Goal: Task Accomplishment & Management: Manage account settings

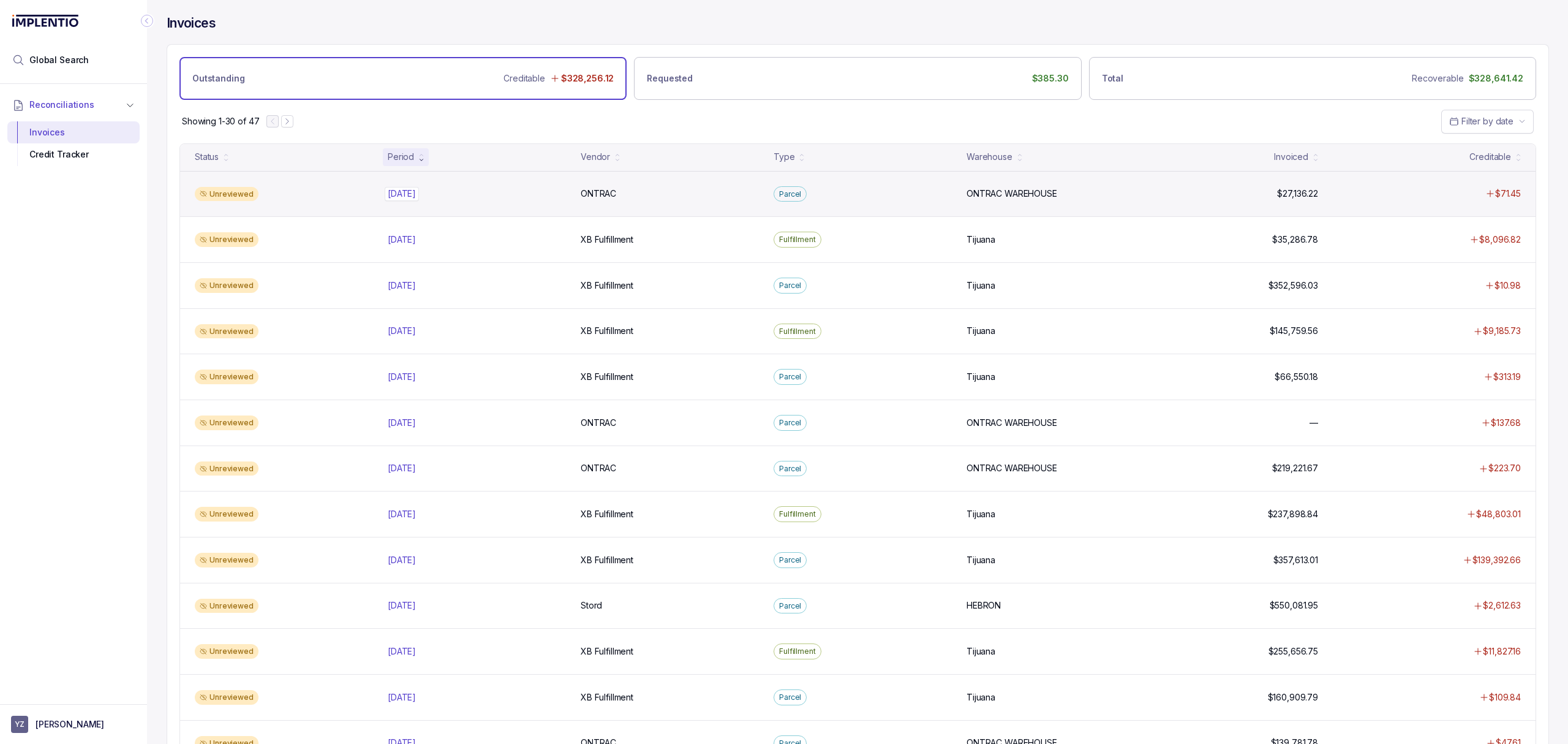
click at [399, 190] on p "[DATE]" at bounding box center [402, 194] width 35 height 13
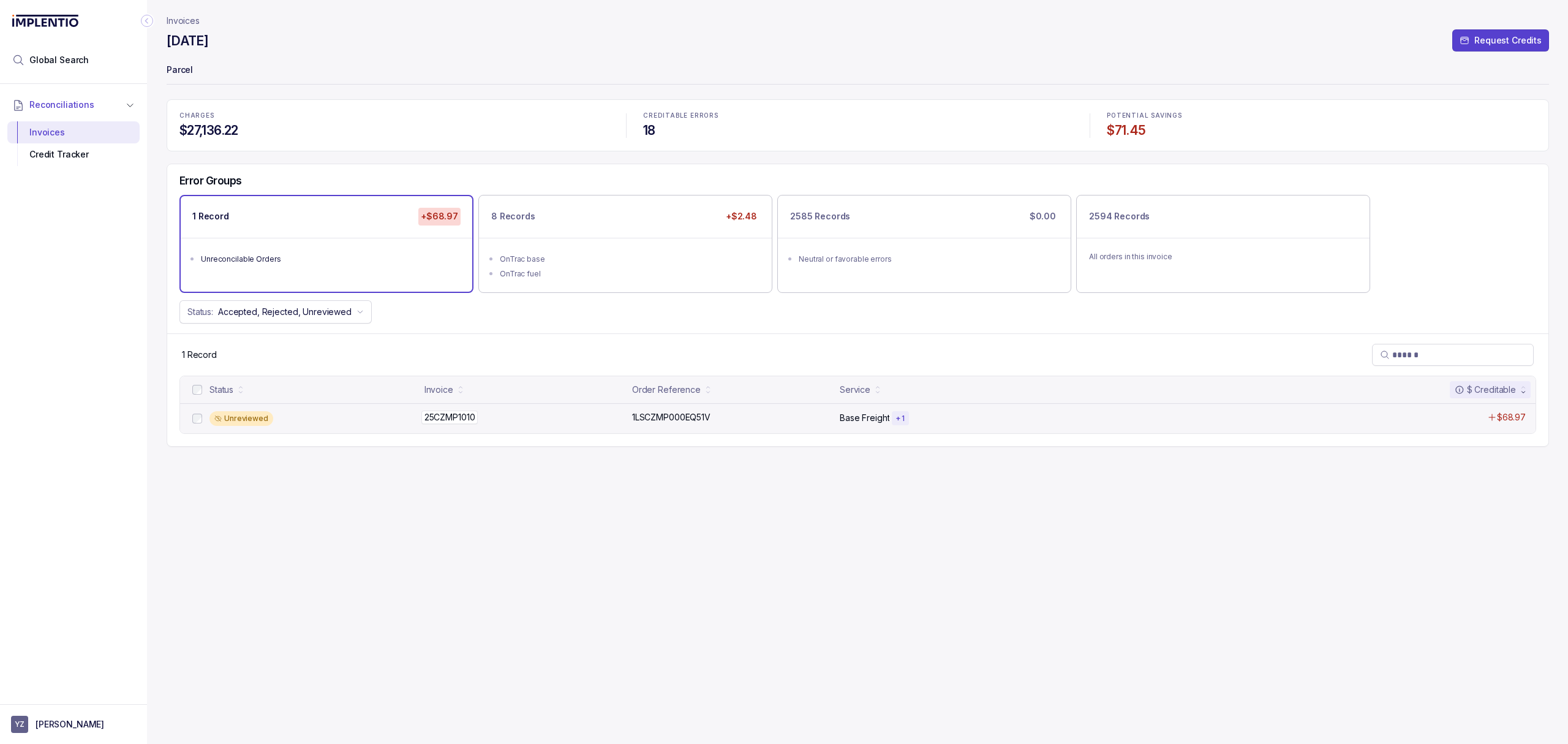
click at [464, 420] on p "25CZMP1010" at bounding box center [450, 417] width 57 height 13
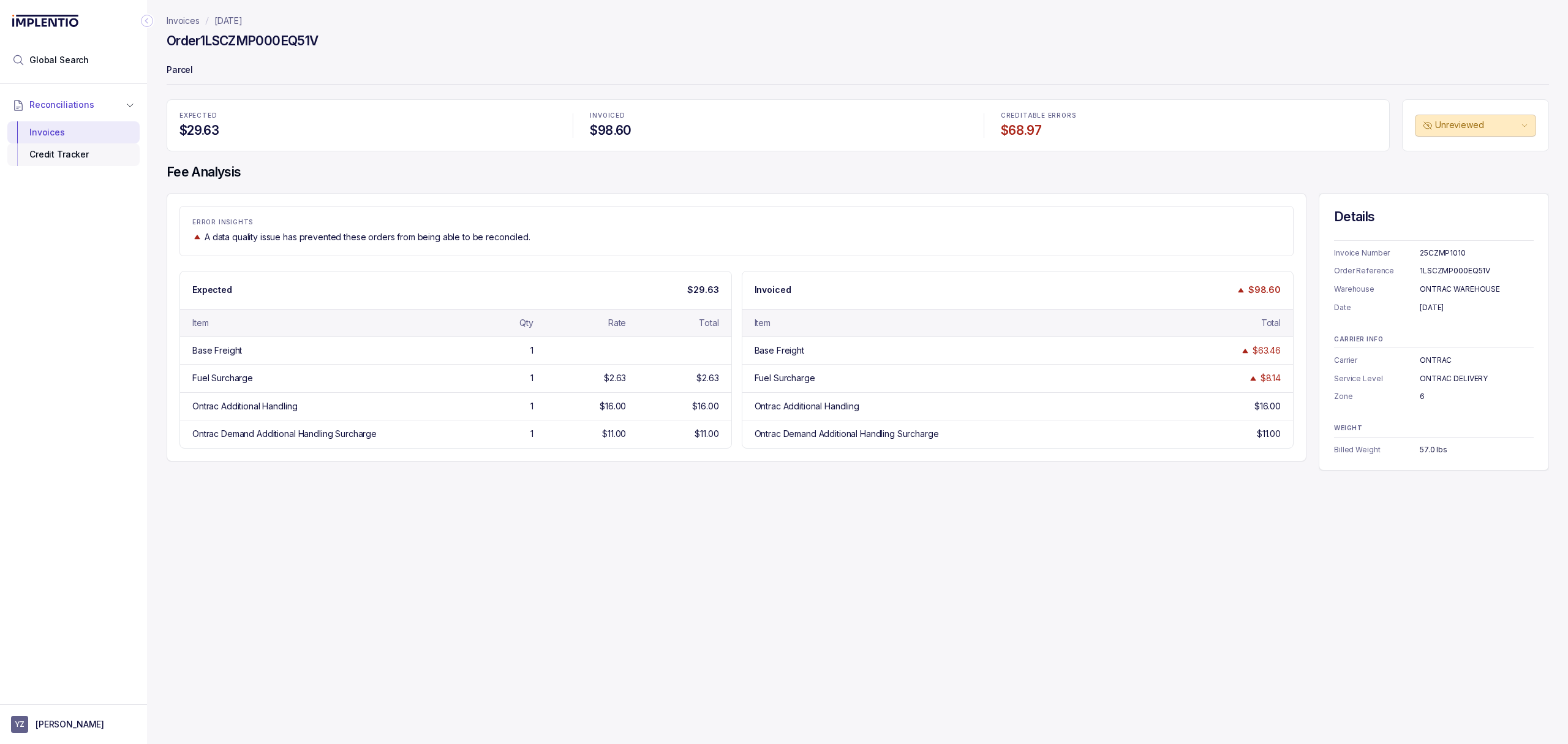
click at [96, 157] on div "Credit Tracker" at bounding box center [73, 154] width 113 height 22
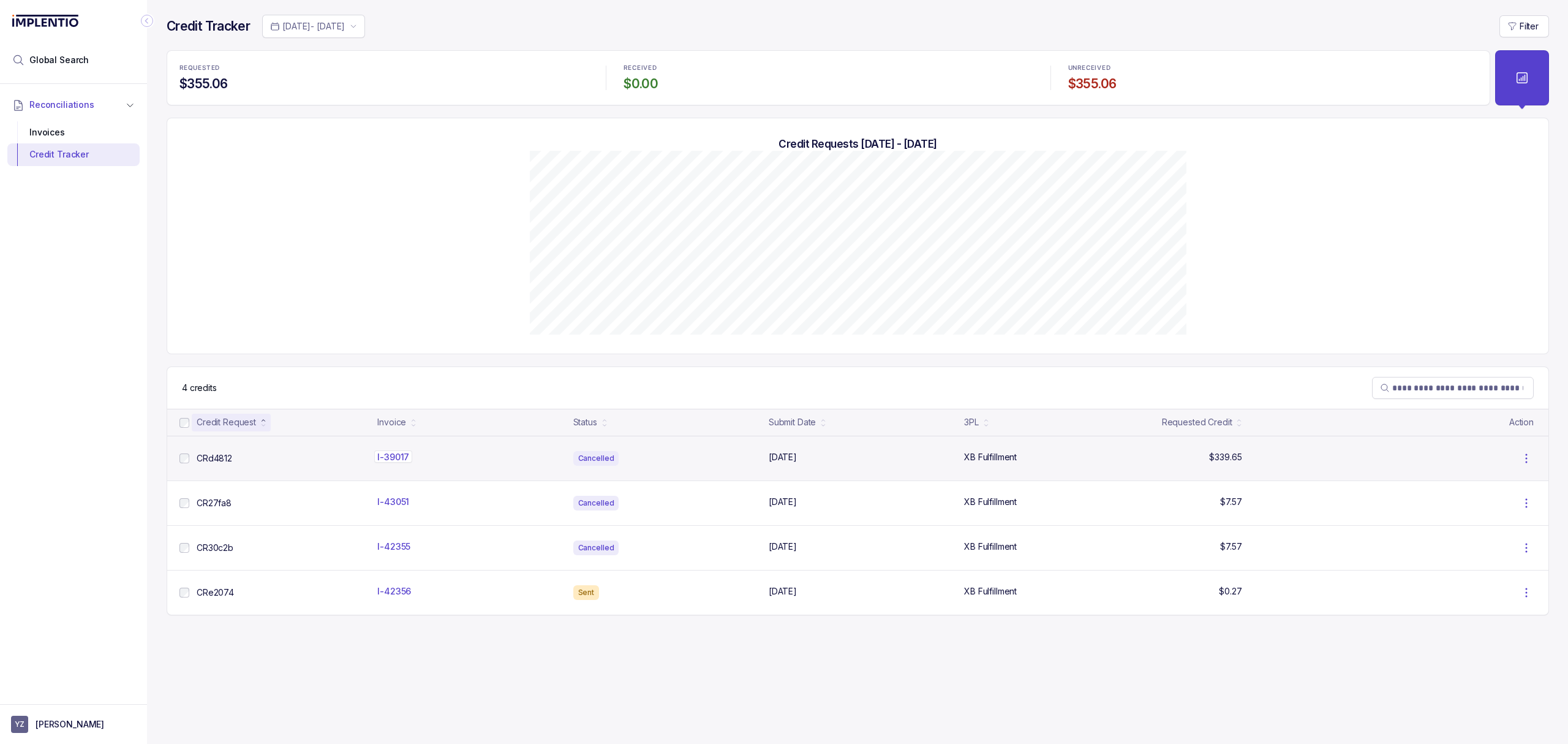
click at [395, 461] on p "I-39017" at bounding box center [393, 456] width 38 height 12
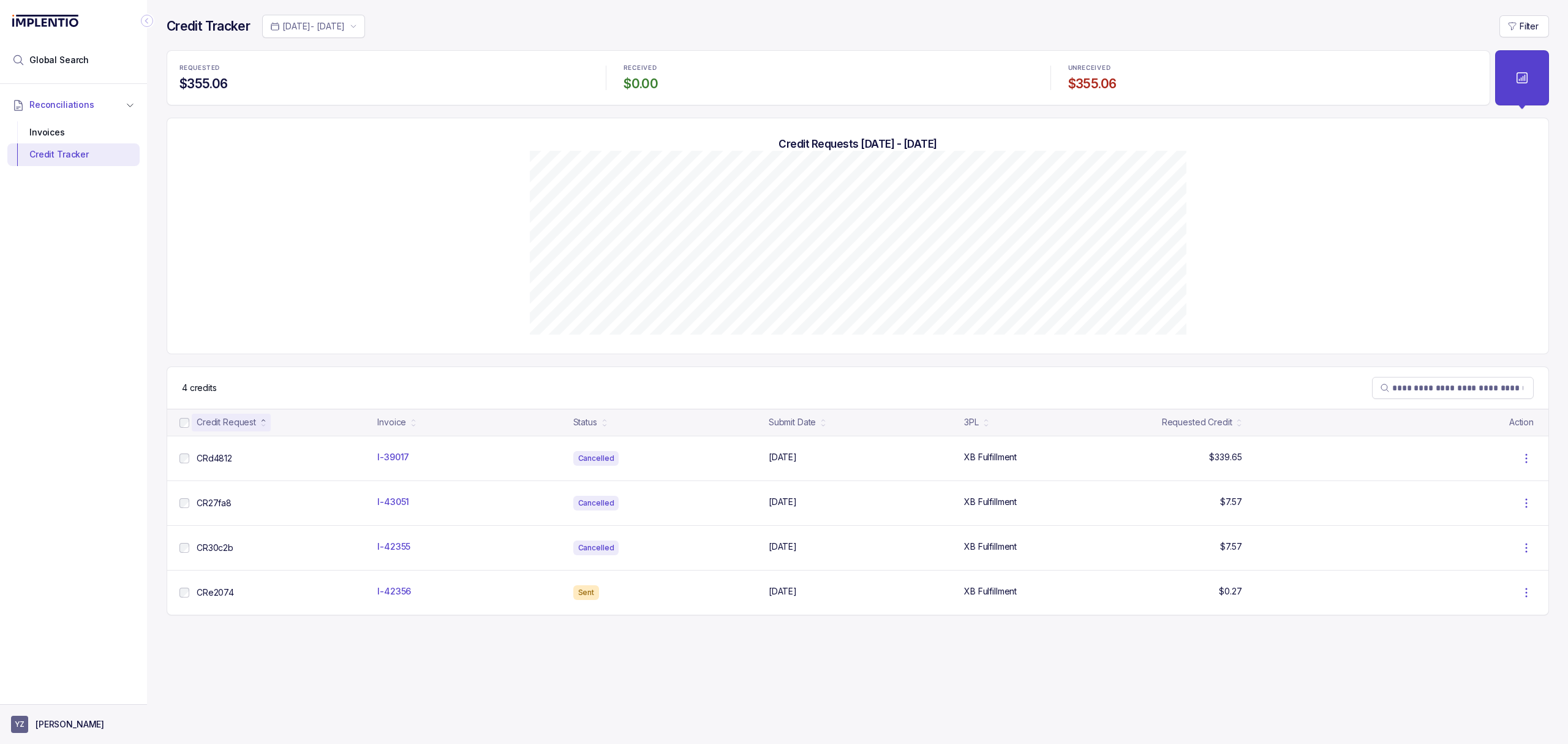
click at [77, 729] on p "[PERSON_NAME]" at bounding box center [69, 724] width 68 height 12
click at [77, 706] on li "Logout" at bounding box center [73, 697] width 126 height 20
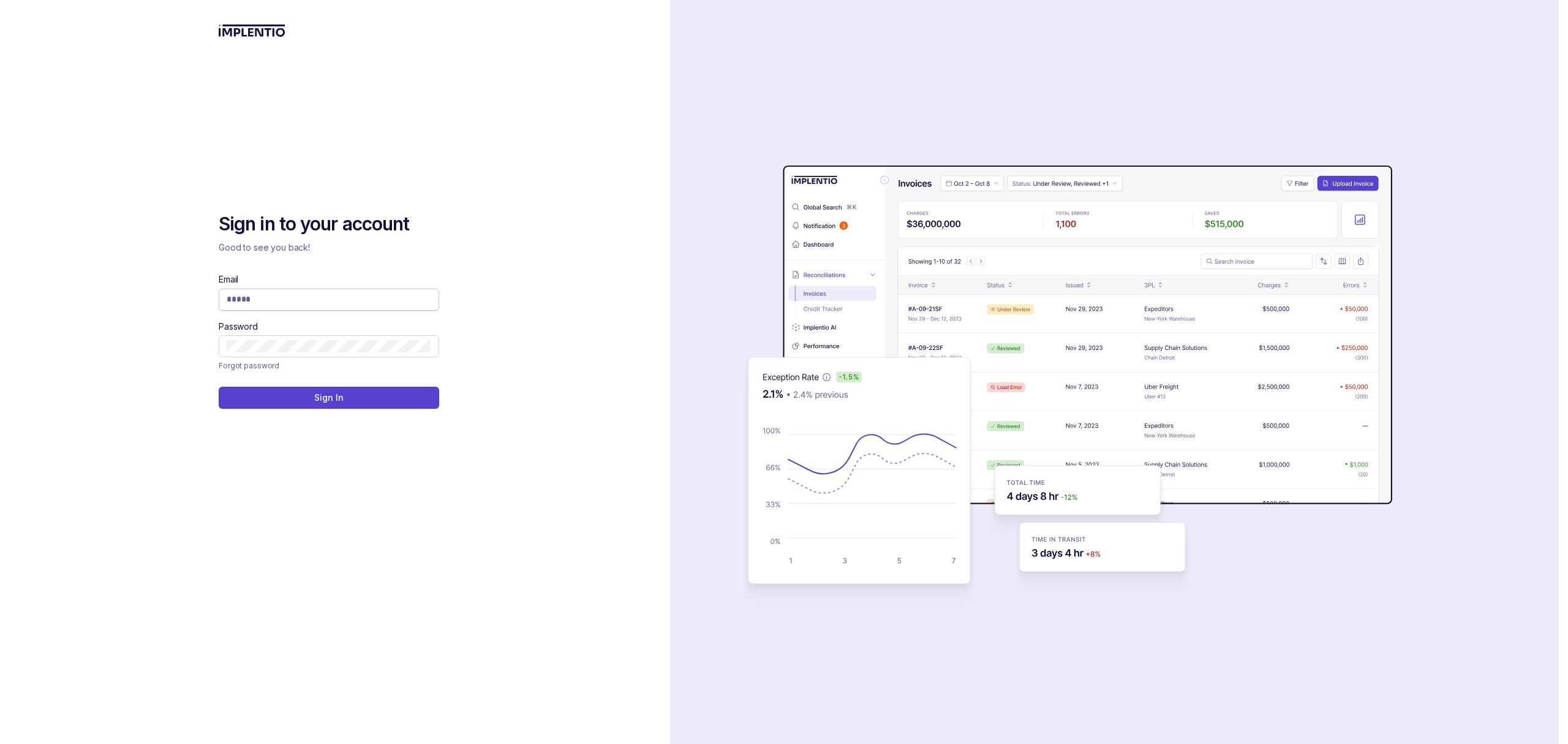
click at [316, 305] on input "Email" at bounding box center [329, 298] width 204 height 12
type input "**********"
